Goal: Transaction & Acquisition: Purchase product/service

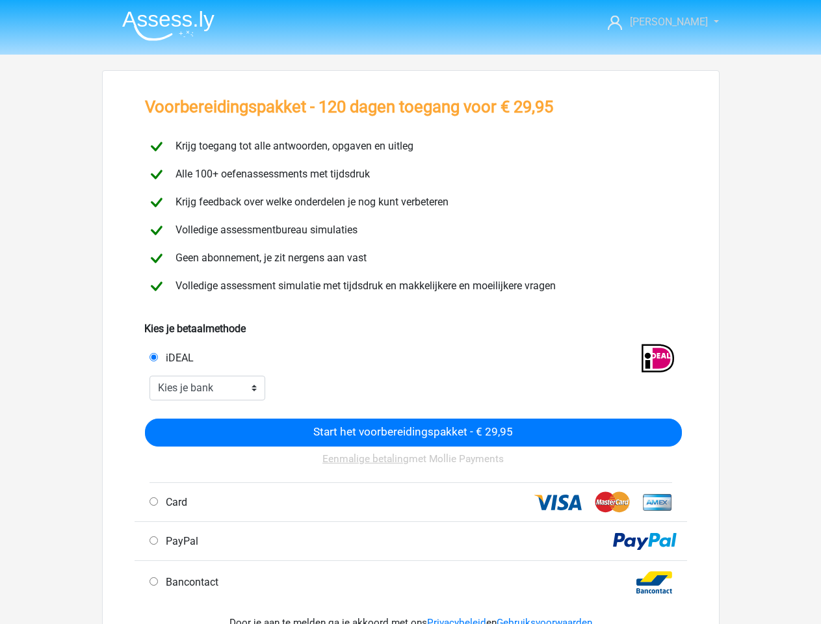
click at [672, 22] on span "[PERSON_NAME]" at bounding box center [669, 22] width 78 height 12
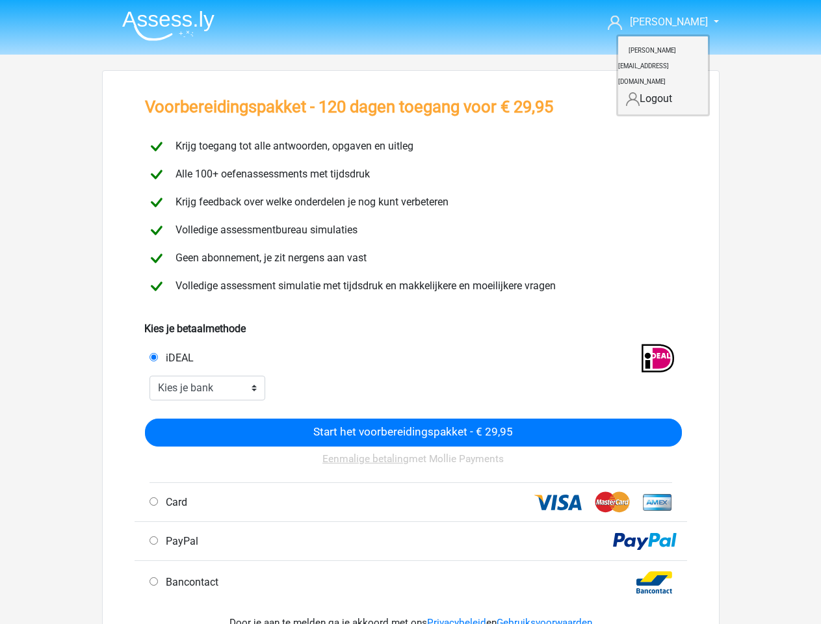
click at [153, 357] on input "iDEAL" at bounding box center [153, 357] width 8 height 8
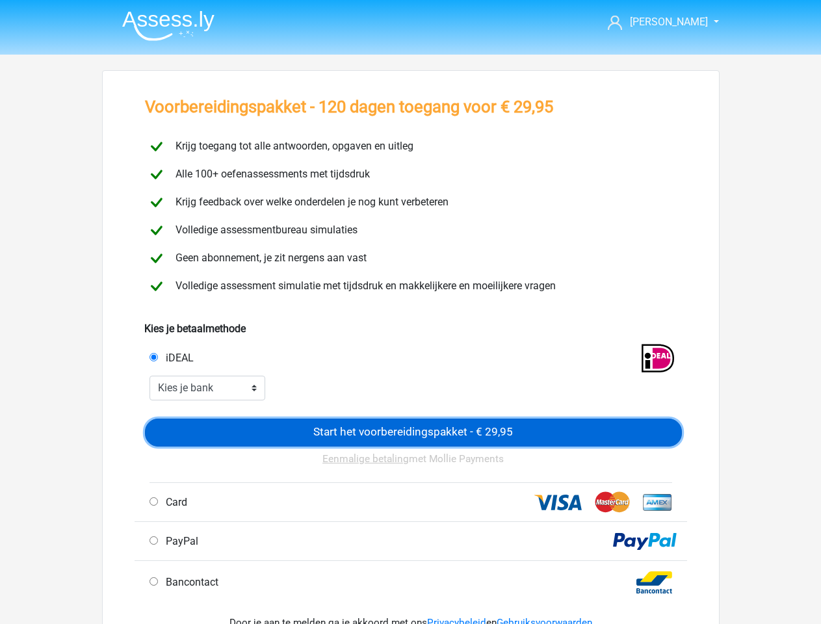
click at [413, 432] on input "Start het voorbereidingspakket - € 29,95" at bounding box center [413, 432] width 537 height 28
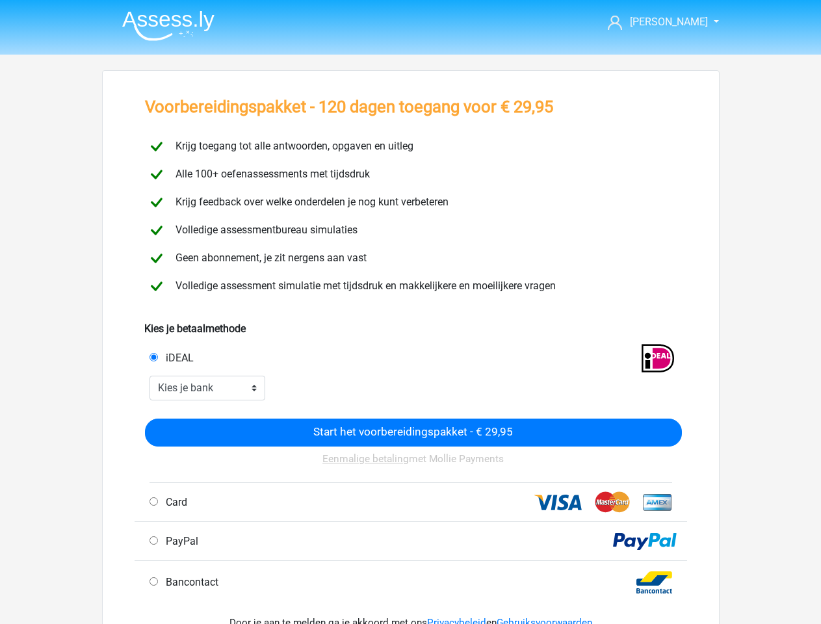
click at [153, 501] on input "Card" at bounding box center [153, 501] width 8 height 8
radio input "true"
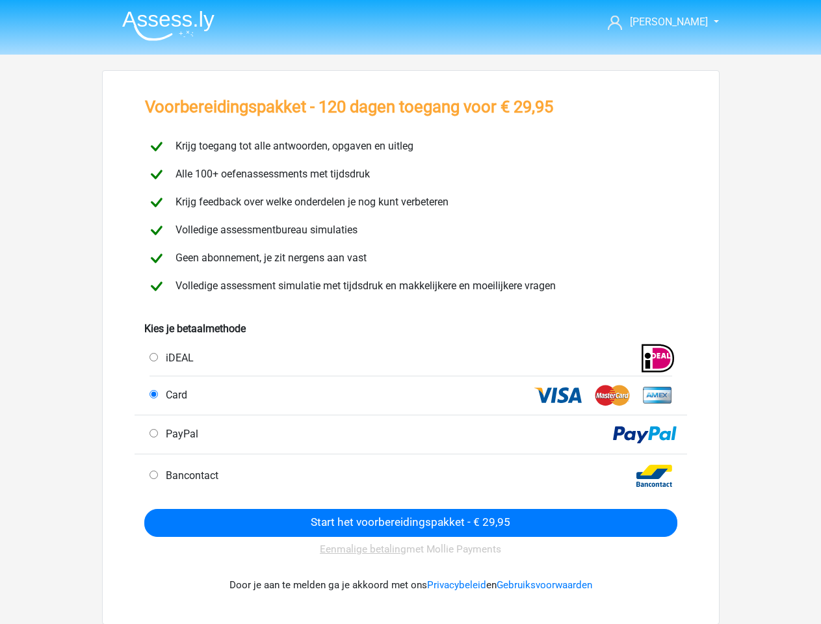
click at [153, 540] on div "Eenmalige betaling met Mollie Payments" at bounding box center [410, 549] width 533 height 25
click at [153, 581] on div "Door je aan te melden ga je akkoord met ons Privacybeleid en Gebruiksvoorwaarden" at bounding box center [410, 585] width 533 height 46
